Goal: Feedback & Contribution: Leave review/rating

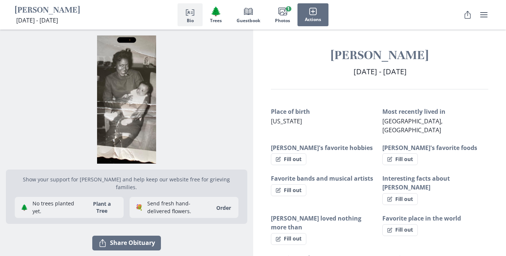
click at [407, 72] on span "[DATE] - [DATE]" at bounding box center [380, 71] width 53 height 10
click at [127, 110] on img "Open photos full screen" at bounding box center [127, 99] width 242 height 128
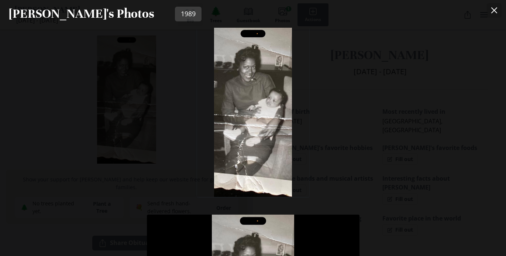
click at [496, 7] on button "Close" at bounding box center [494, 10] width 15 height 15
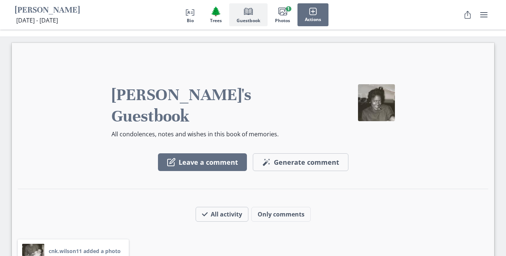
scroll to position [585, 0]
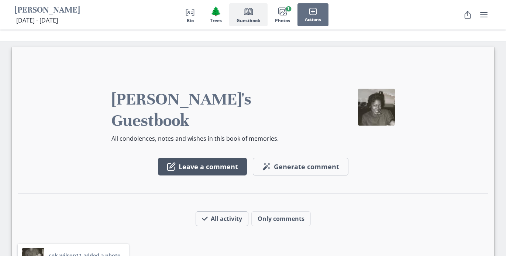
click at [220, 158] on button "Leave a comment" at bounding box center [202, 167] width 89 height 18
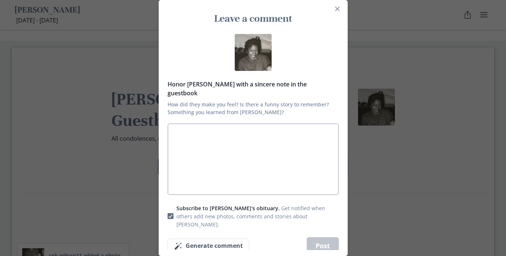
type textarea "D"
type textarea "x"
type textarea "Do"
type textarea "x"
type textarea "Dor"
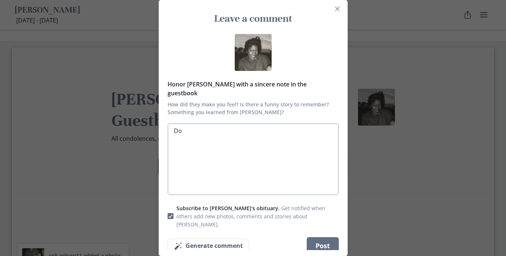
type textarea "x"
type textarea "Doro"
type textarea "x"
type textarea "Doror"
type textarea "x"
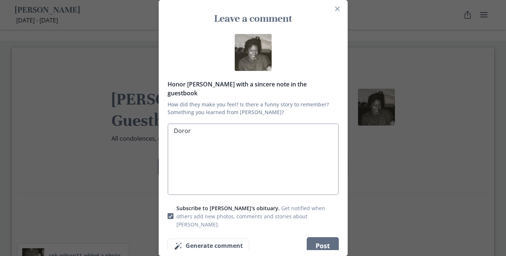
type textarea "Doro"
type textarea "x"
type textarea "Doro"
type textarea "x"
click at [338, 11] on button "Close" at bounding box center [338, 9] width 12 height 12
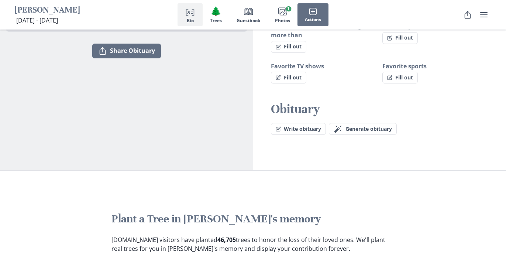
scroll to position [170, 0]
